Goal: Browse casually: Explore the website without a specific task or goal

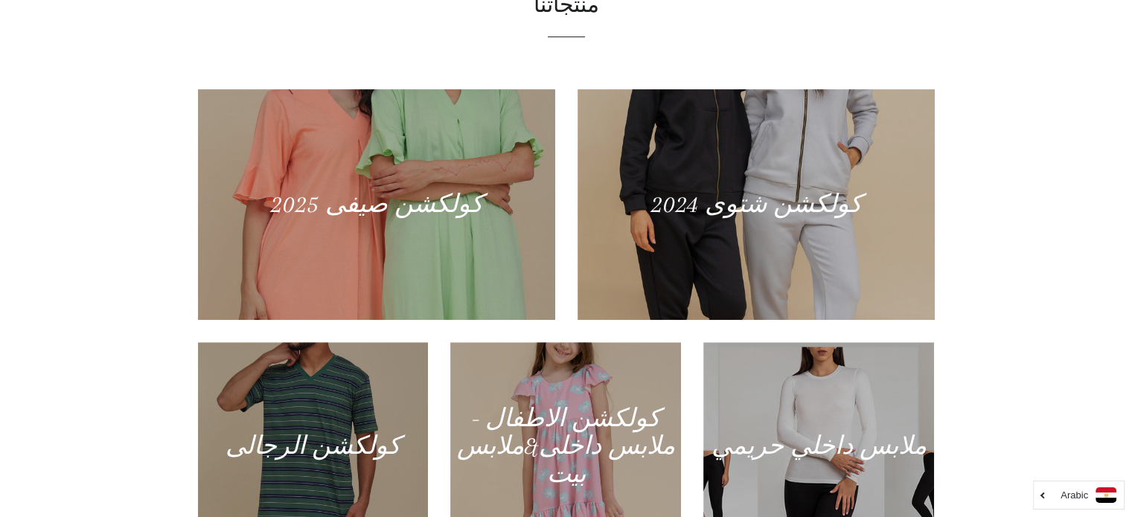
scroll to position [613, 0]
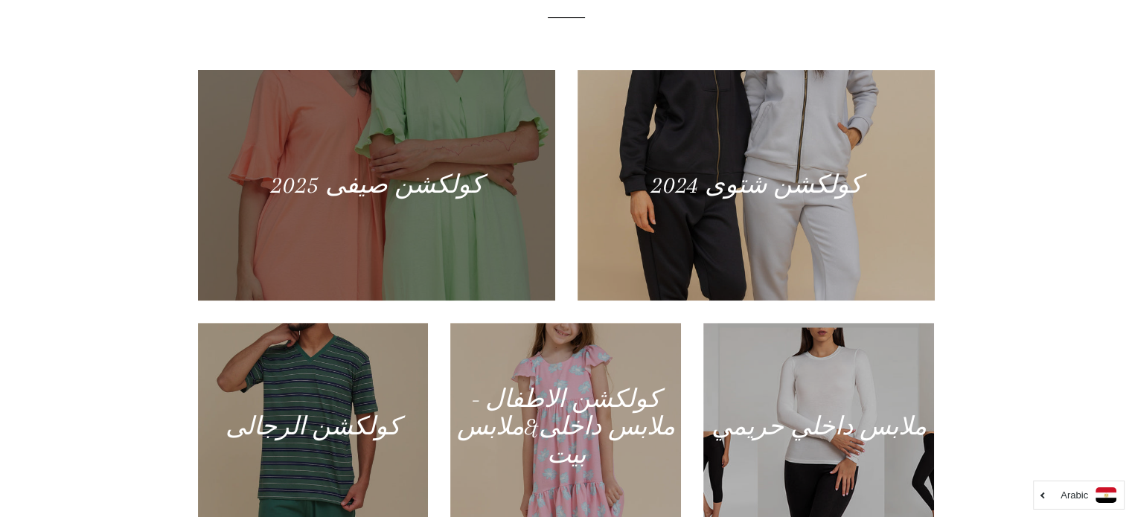
click at [446, 211] on div at bounding box center [376, 184] width 368 height 237
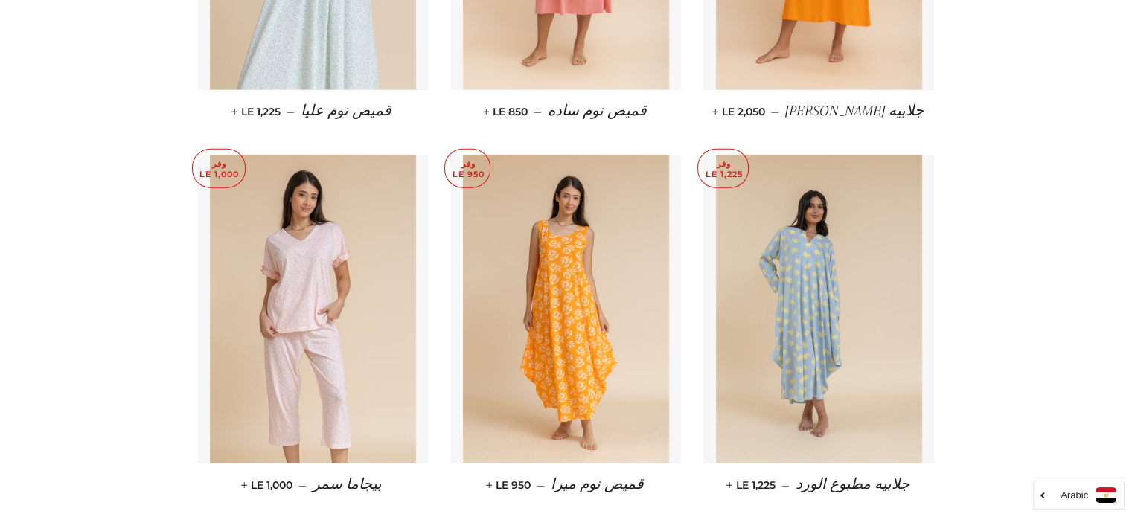
scroll to position [4317, 0]
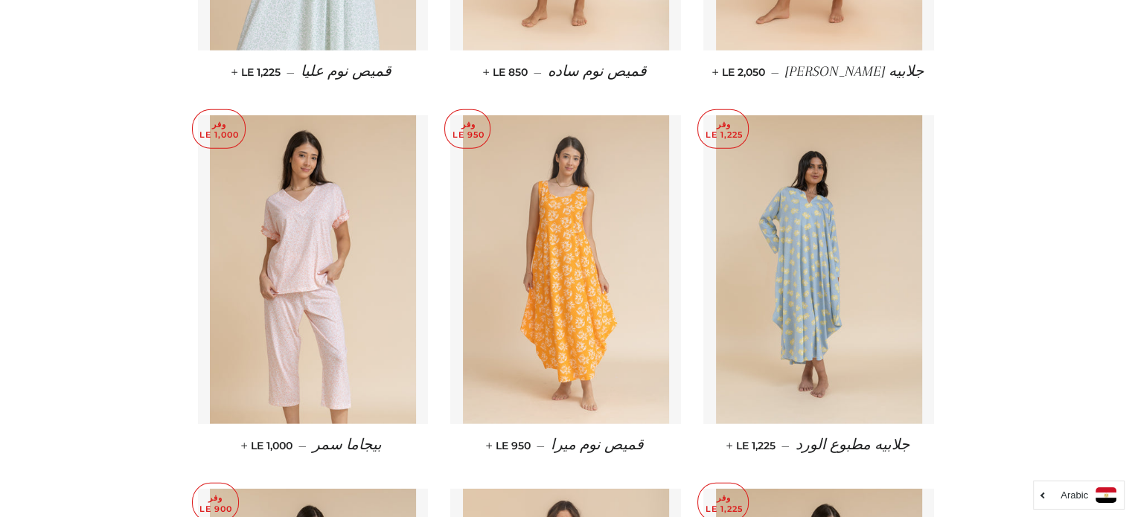
click at [586, 367] on img at bounding box center [566, 269] width 206 height 309
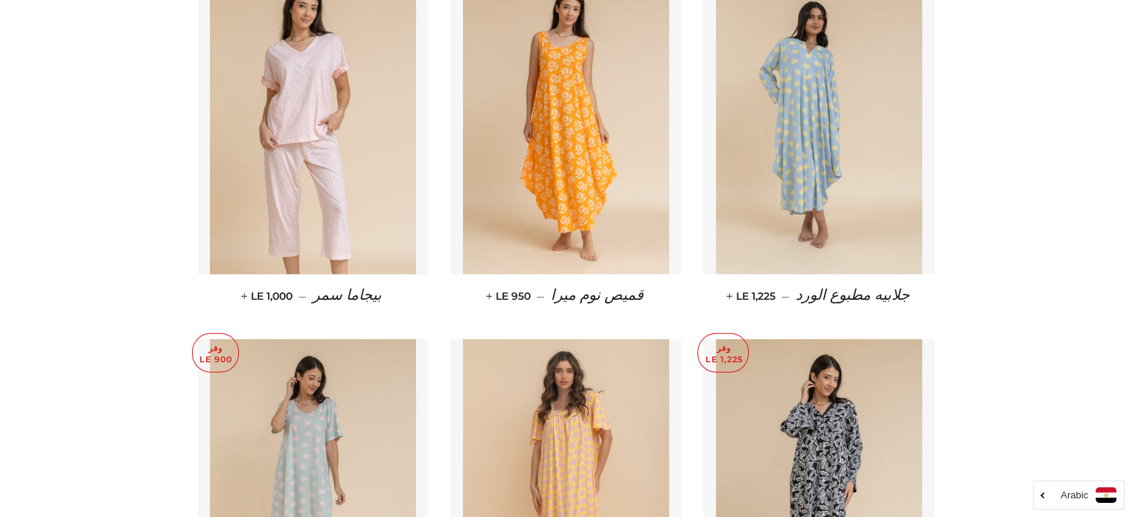
scroll to position [4447, 0]
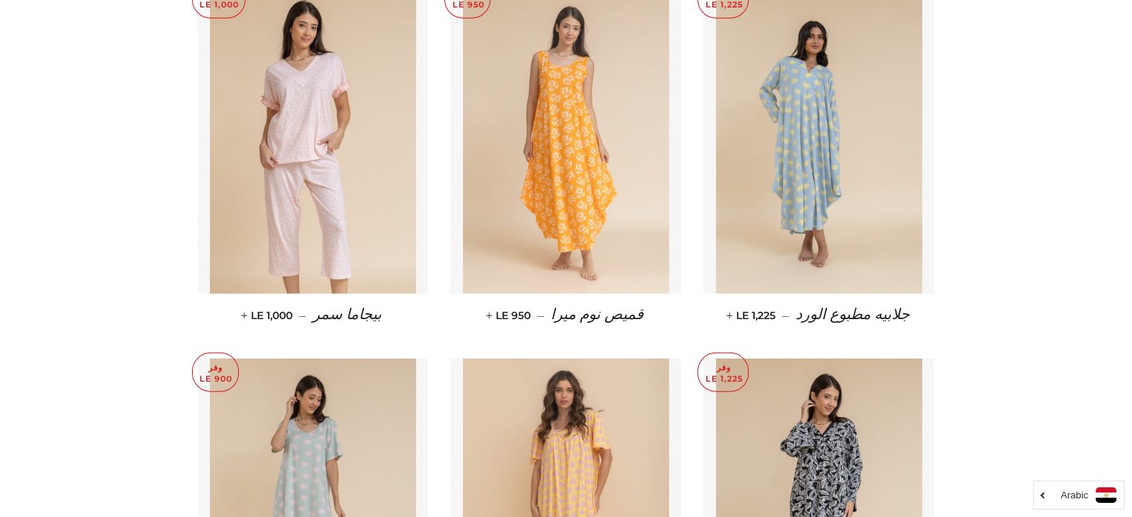
click at [606, 110] on img at bounding box center [566, 139] width 206 height 309
